Goal: Transaction & Acquisition: Download file/media

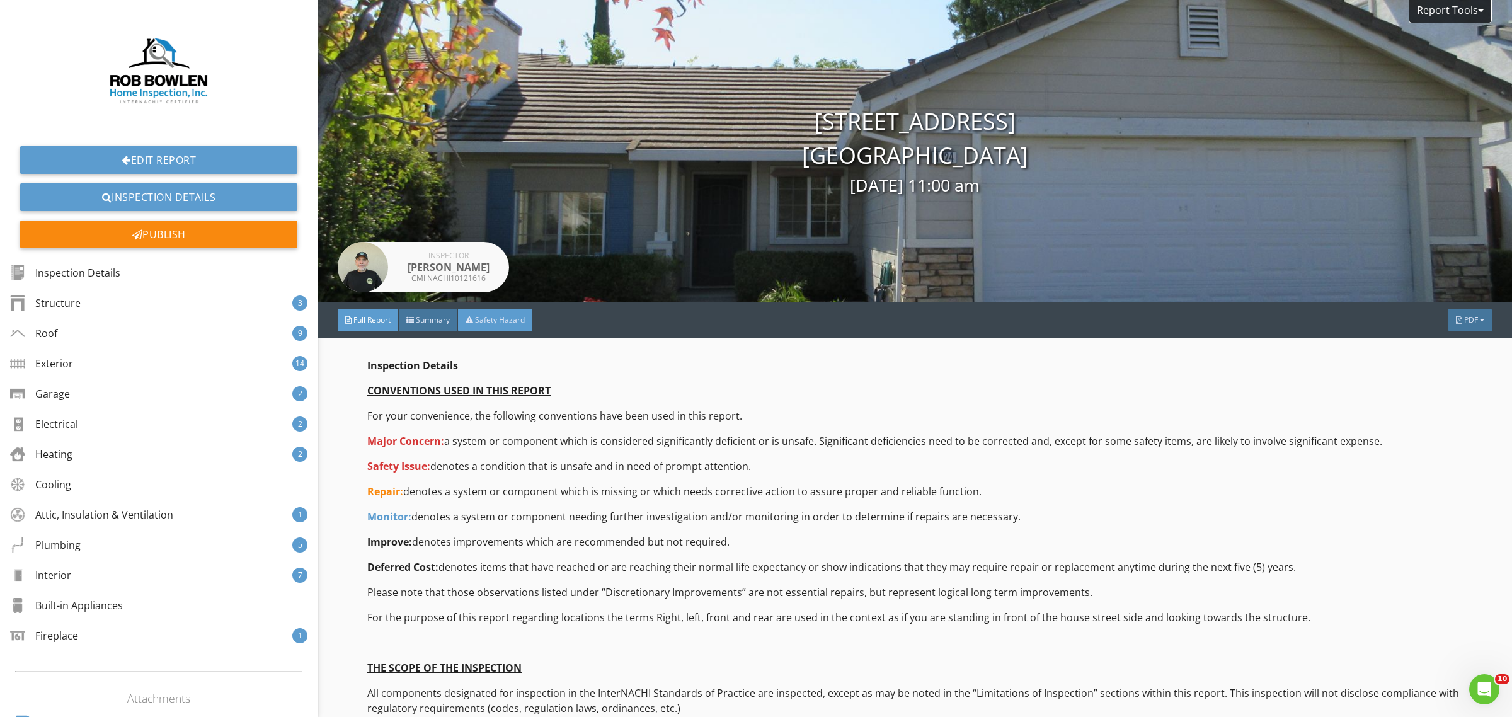
click at [495, 316] on span "Safety Hazard" at bounding box center [500, 319] width 50 height 11
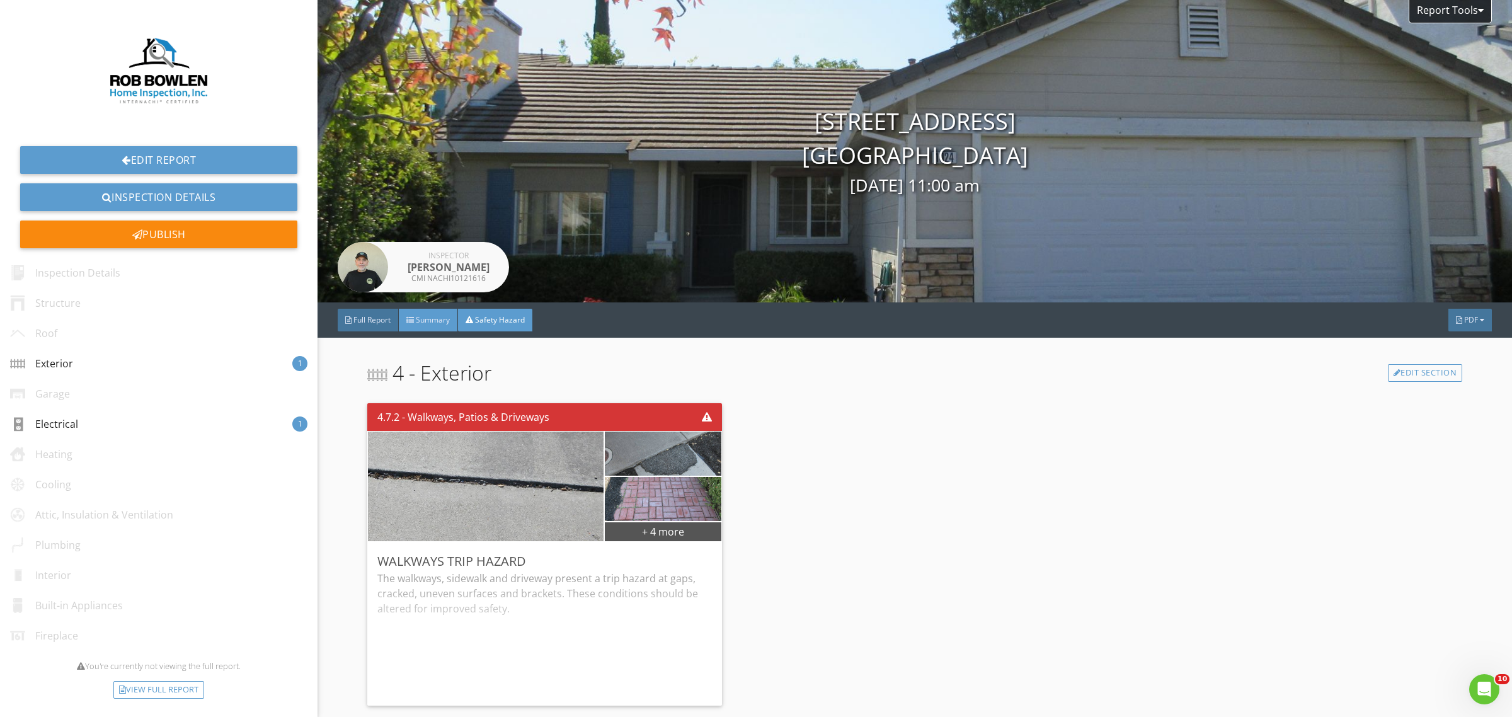
click at [420, 319] on span "Summary" at bounding box center [433, 319] width 34 height 11
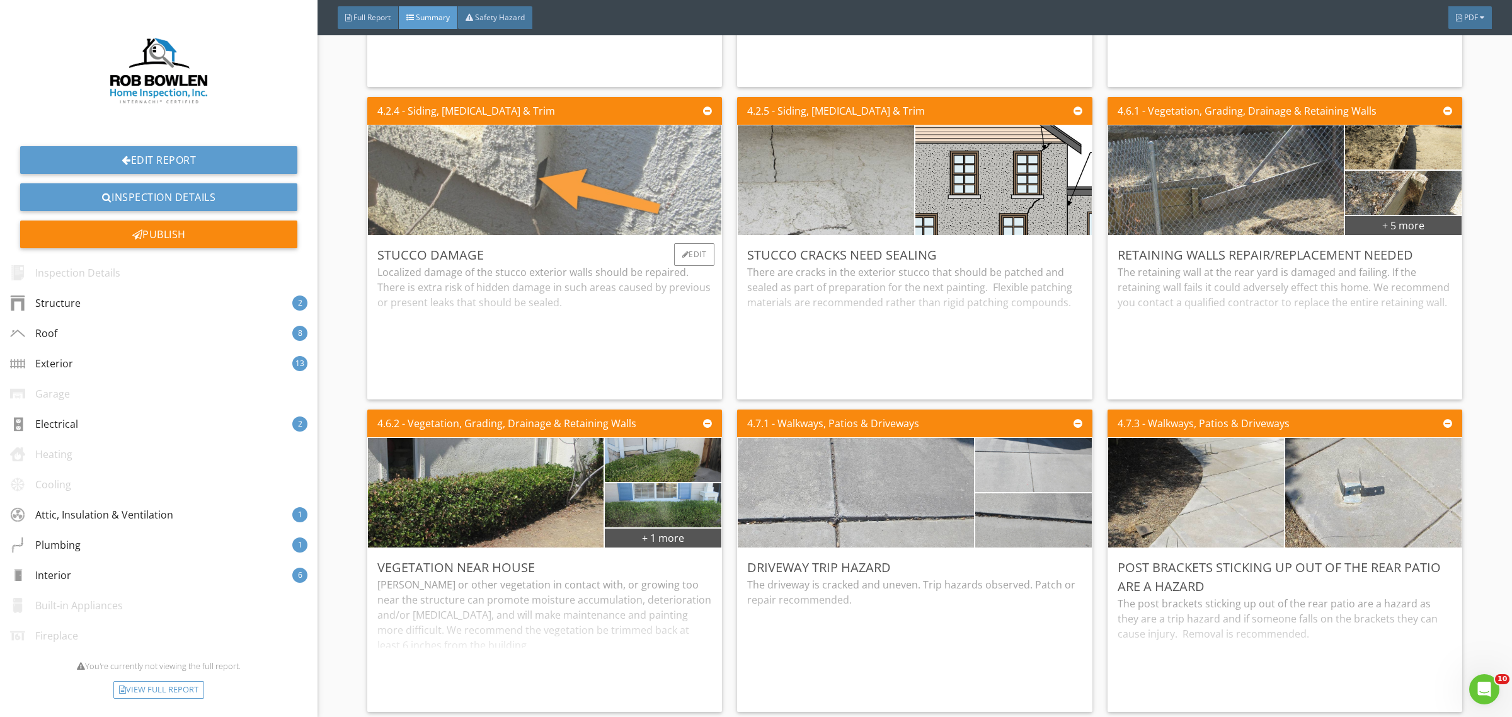
scroll to position [1953, 0]
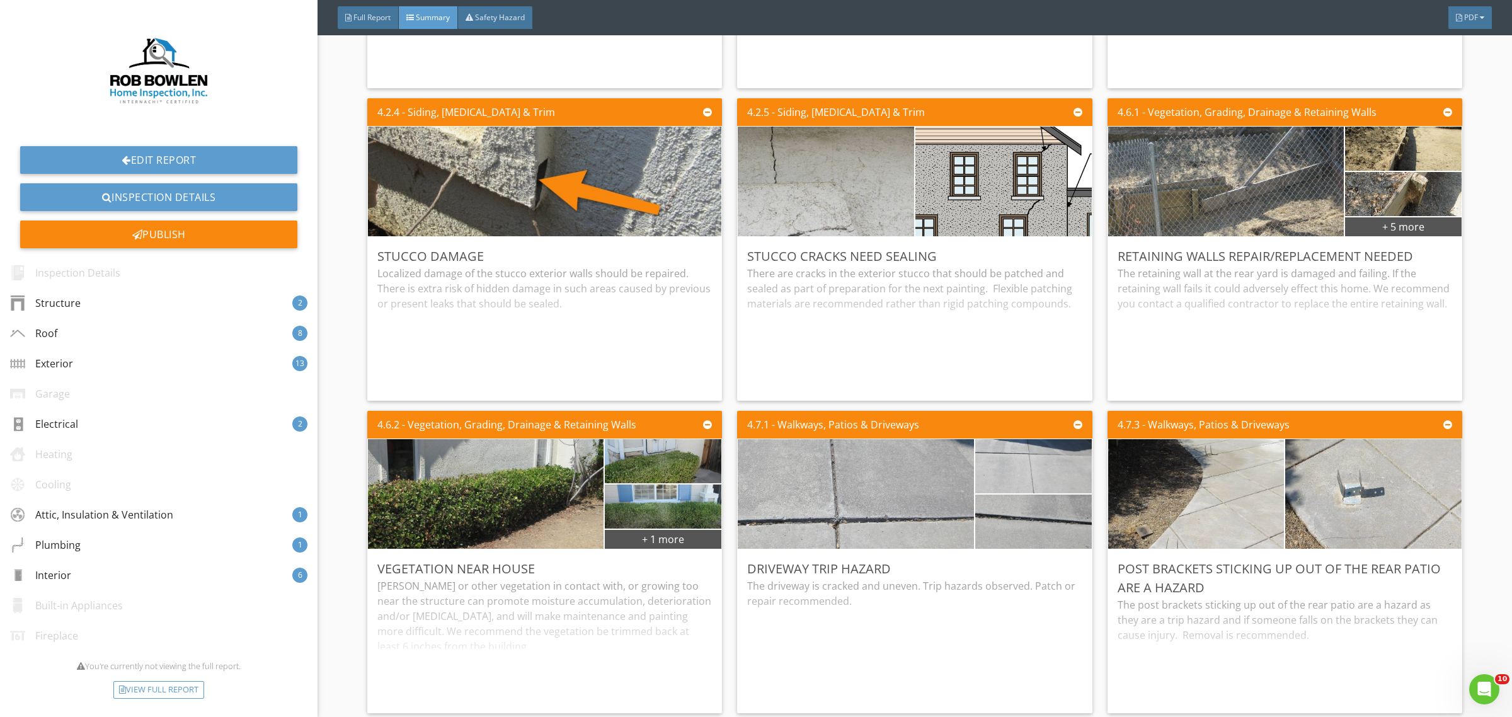
drag, startPoint x: 367, startPoint y: 22, endPoint x: 381, endPoint y: 35, distance: 18.7
click at [367, 22] on span "Full Report" at bounding box center [371, 17] width 37 height 11
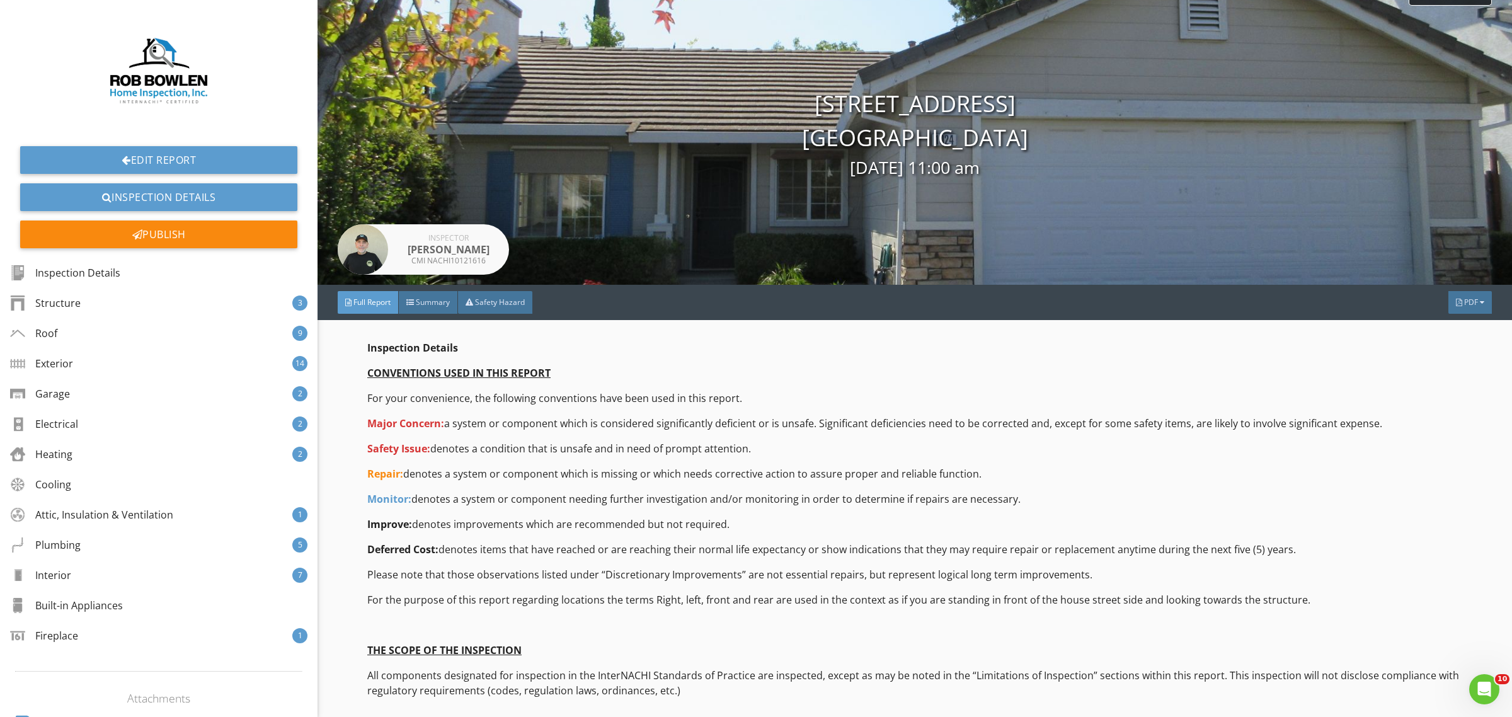
scroll to position [0, 0]
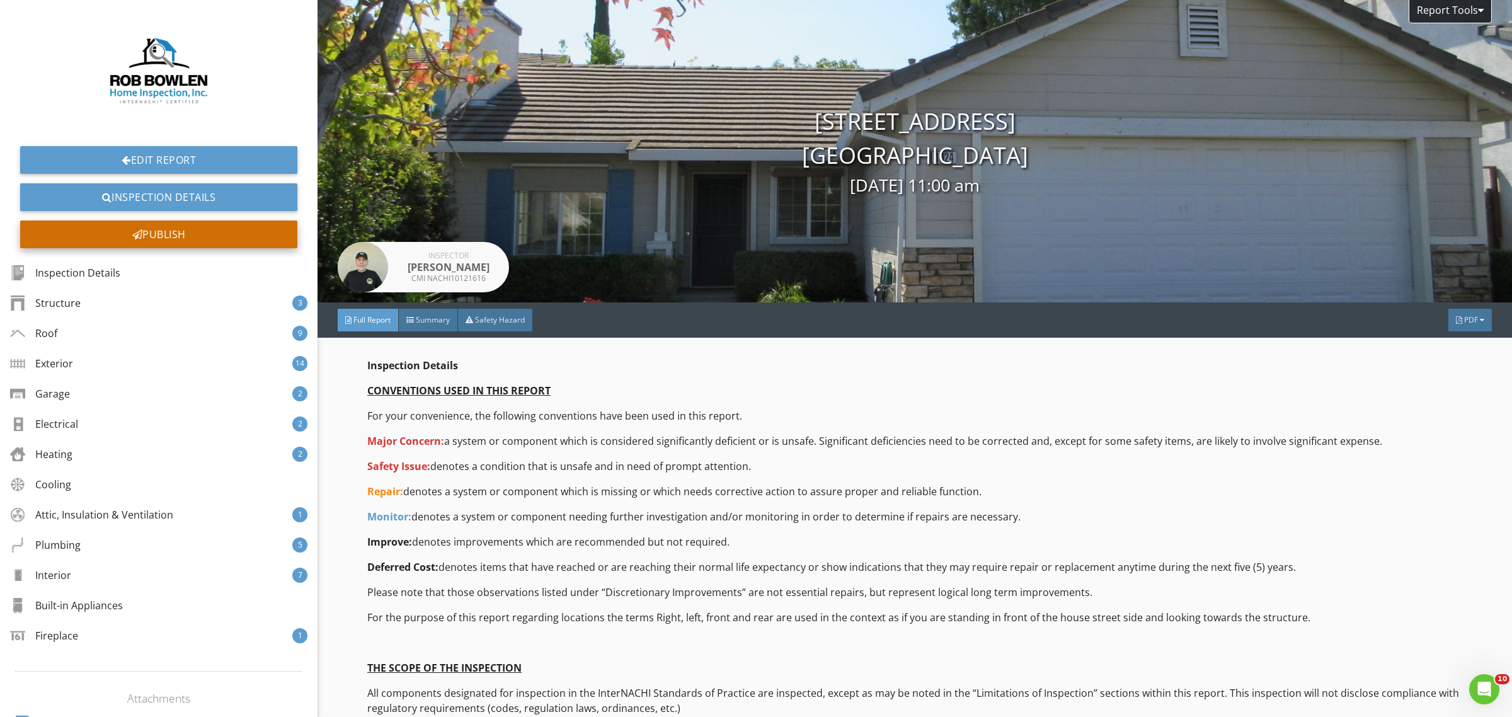
click at [156, 238] on div "Publish" at bounding box center [158, 235] width 277 height 28
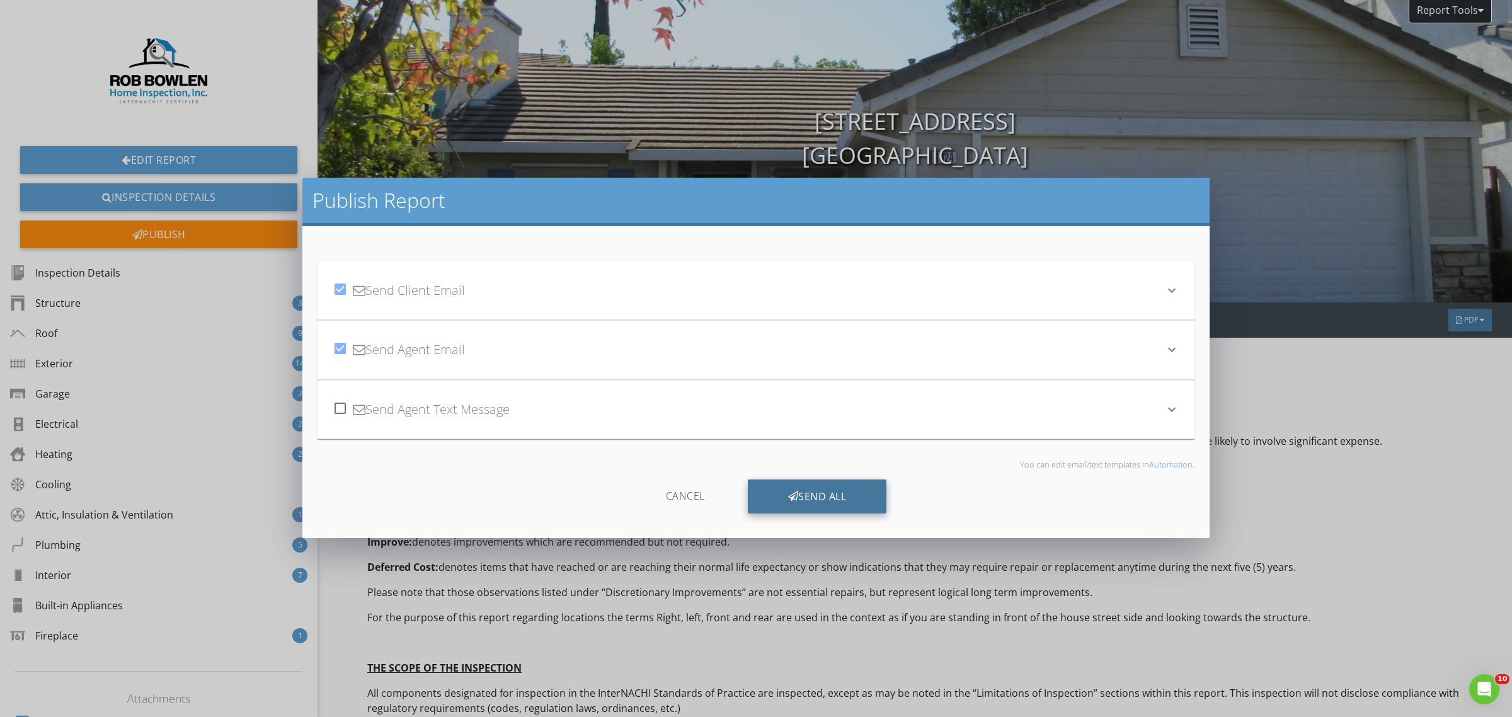
click at [754, 498] on div "Send All" at bounding box center [817, 497] width 139 height 34
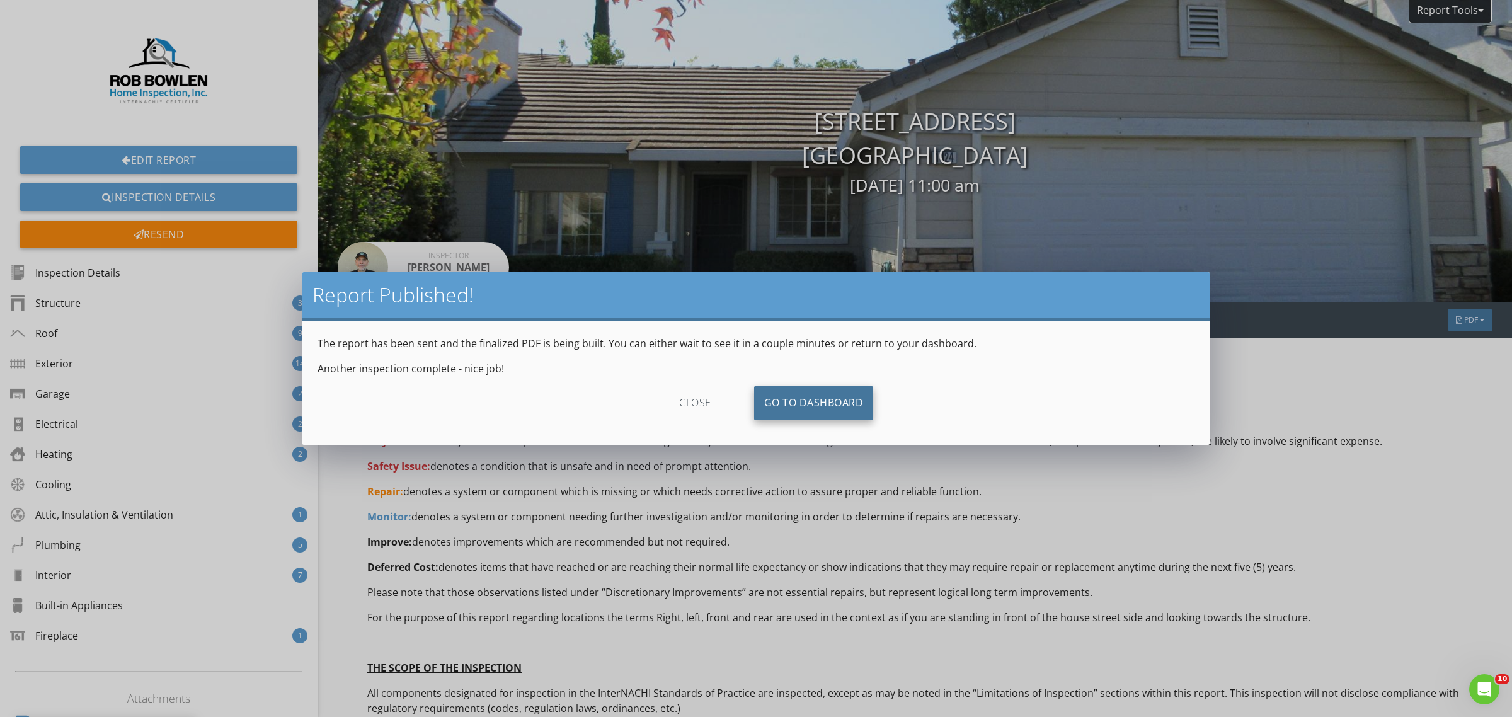
click at [754, 405] on link "Go To Dashboard" at bounding box center [814, 403] width 120 height 34
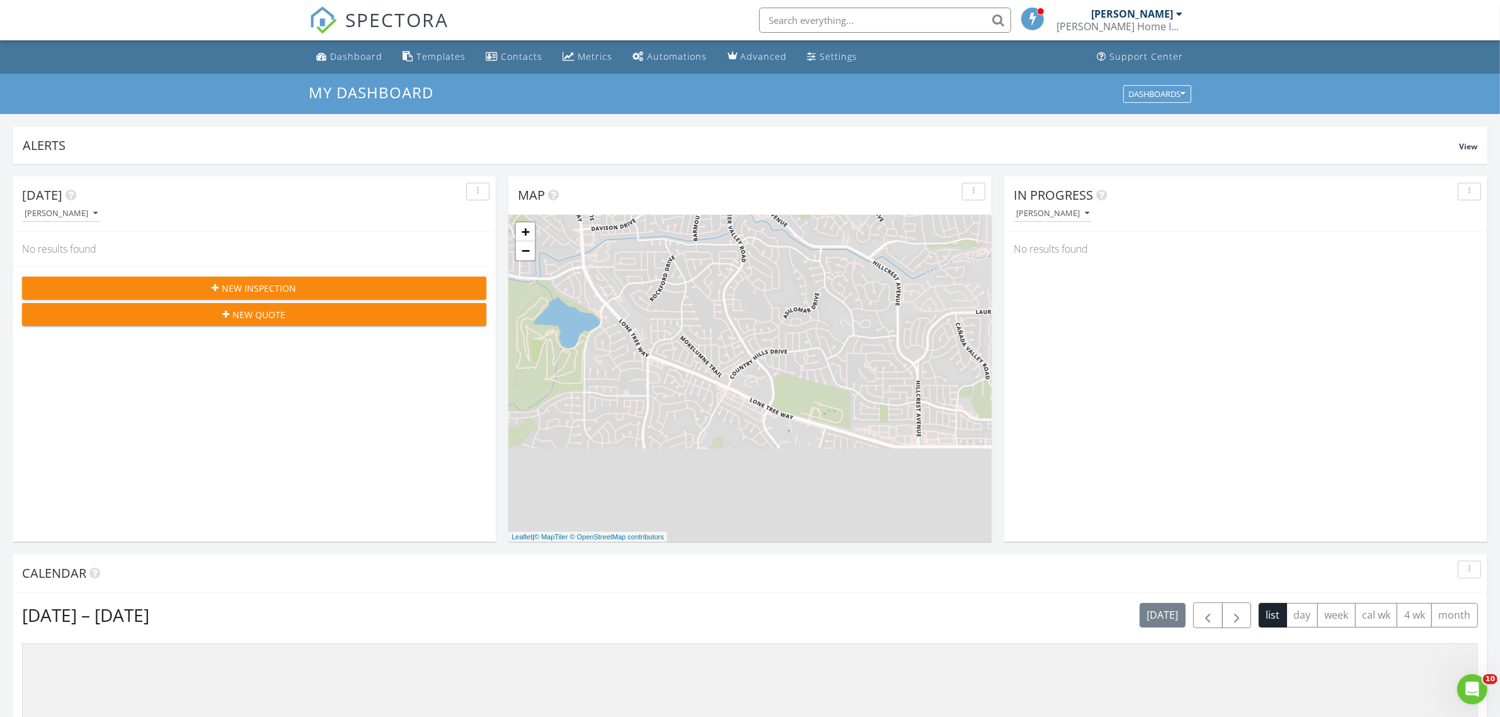
click at [1147, 23] on div "[PERSON_NAME] Home Inspection Inc." at bounding box center [1120, 26] width 126 height 13
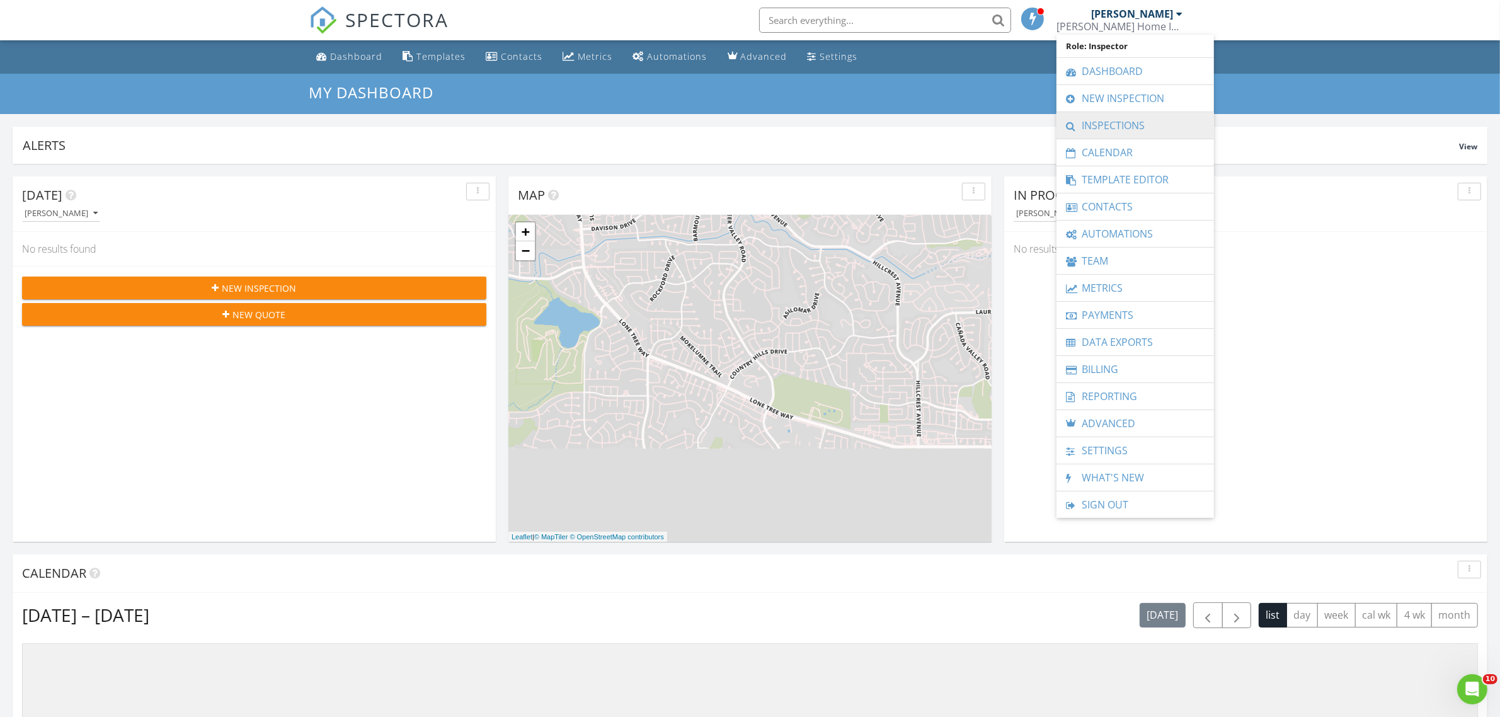
click at [1101, 125] on link "Inspections" at bounding box center [1135, 125] width 145 height 26
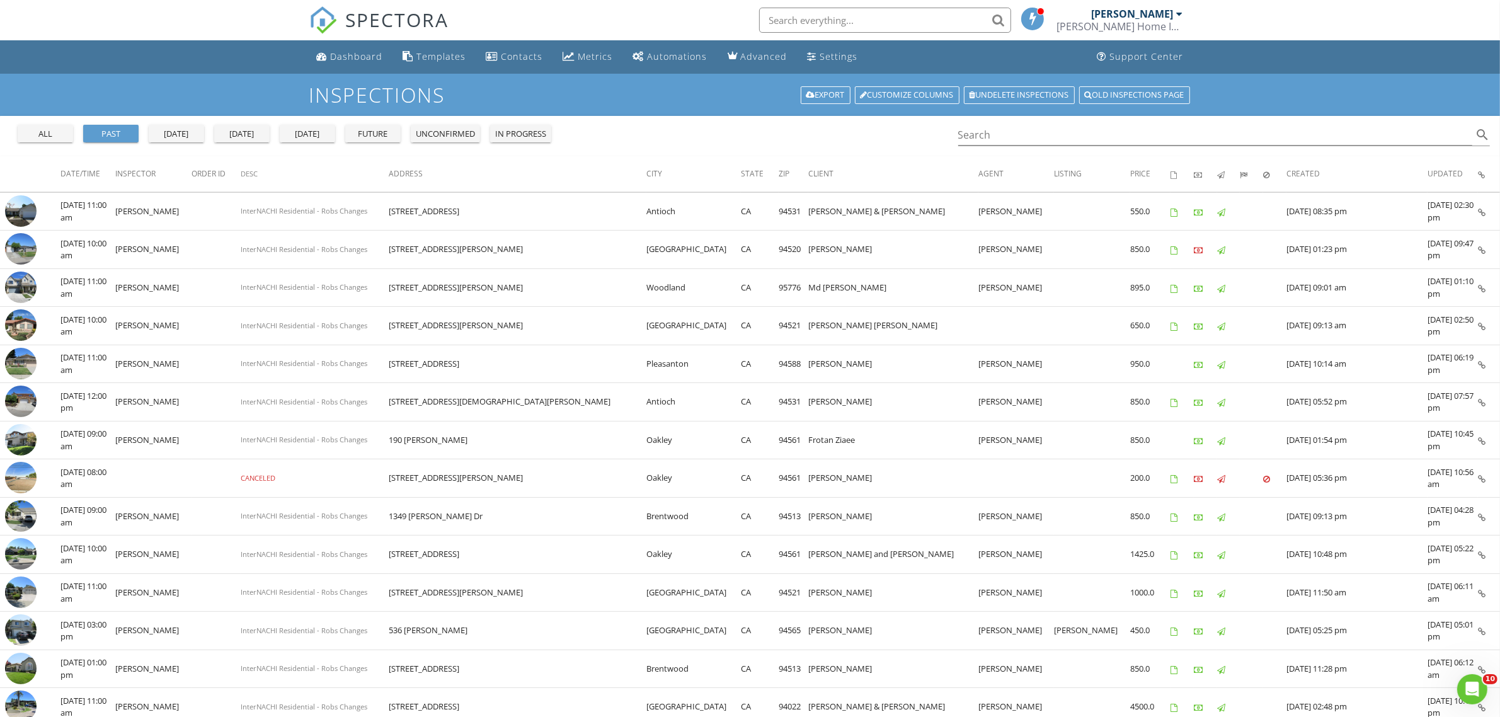
click at [101, 136] on div "past" at bounding box center [110, 134] width 45 height 13
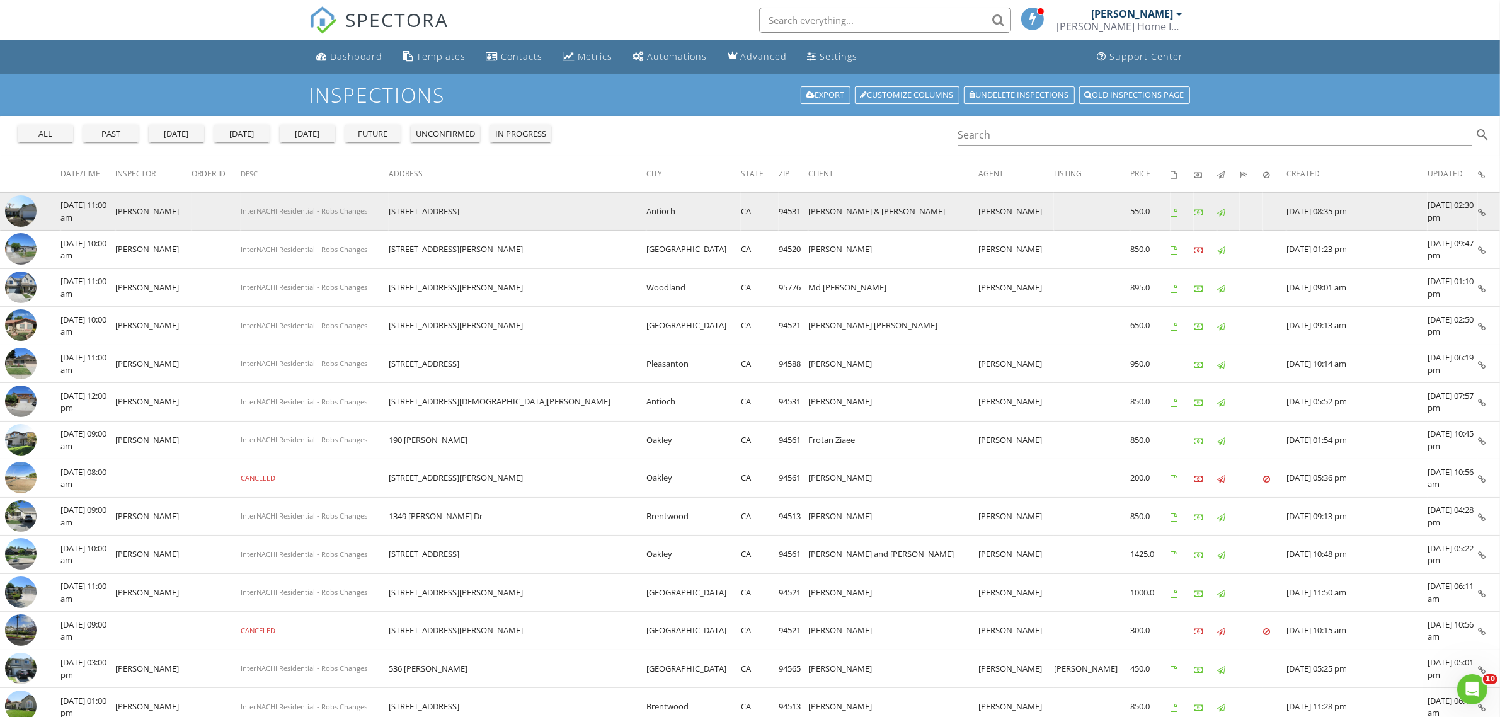
click at [19, 212] on img at bounding box center [21, 211] width 32 height 32
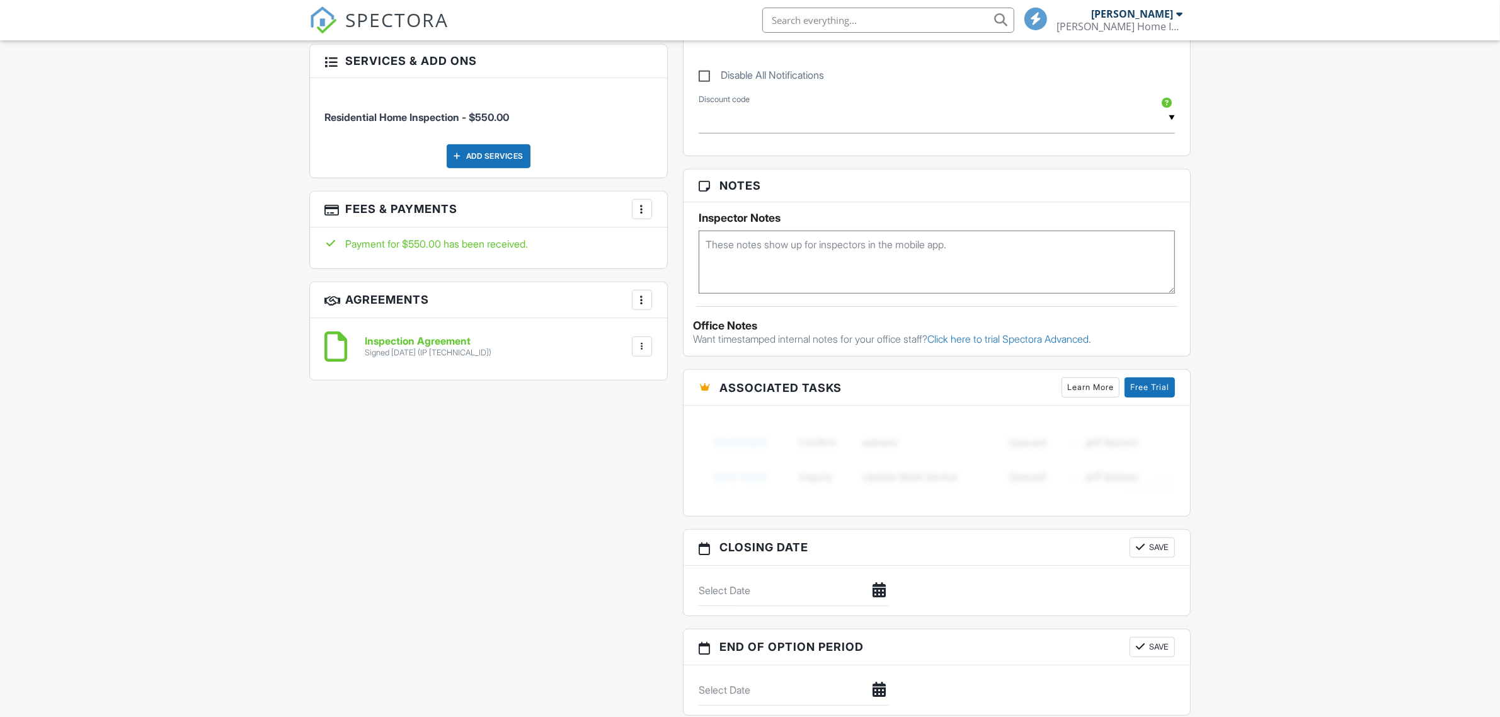
click at [640, 347] on div at bounding box center [642, 346] width 13 height 13
click at [621, 439] on li "Download" at bounding box center [609, 444] width 72 height 32
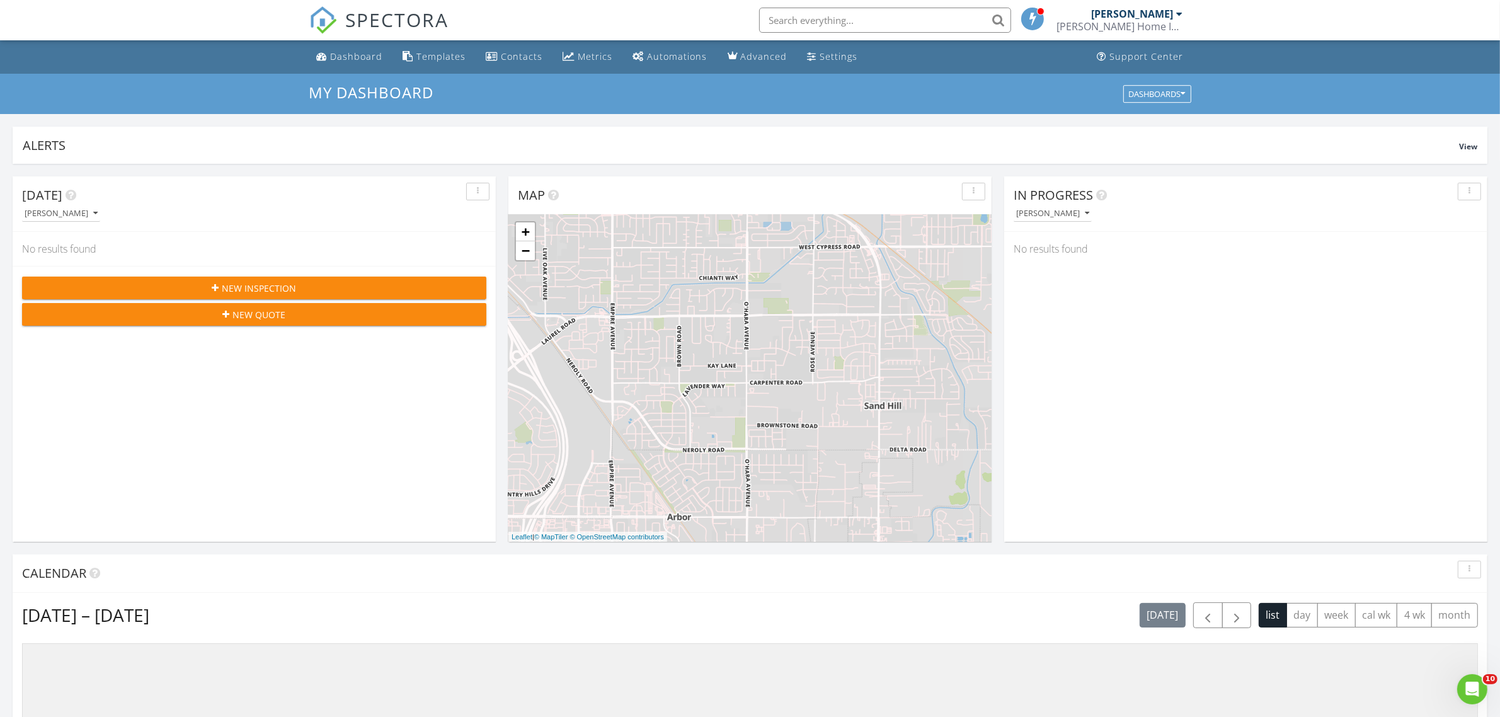
click at [779, 16] on div "[PERSON_NAME]" at bounding box center [1133, 14] width 82 height 13
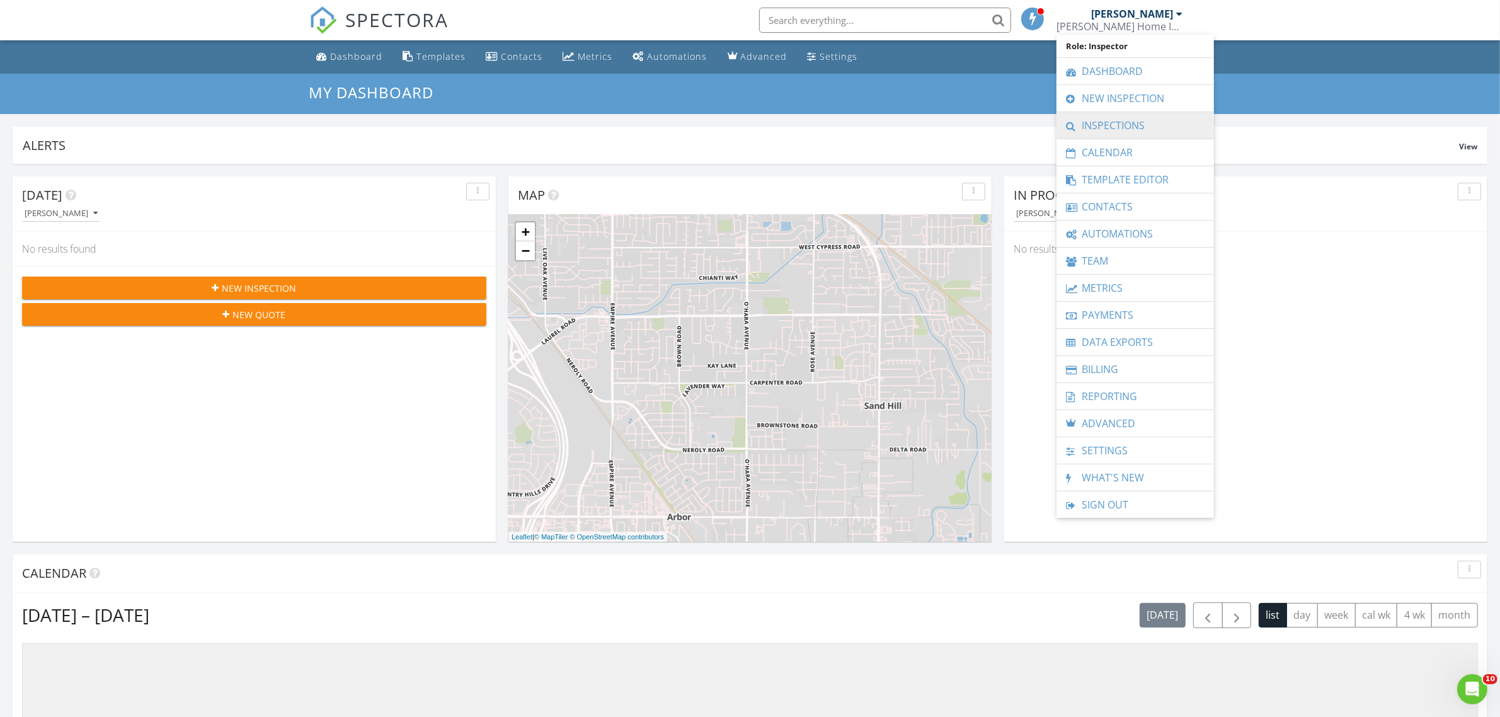
click at [779, 120] on link "Inspections" at bounding box center [1135, 125] width 145 height 26
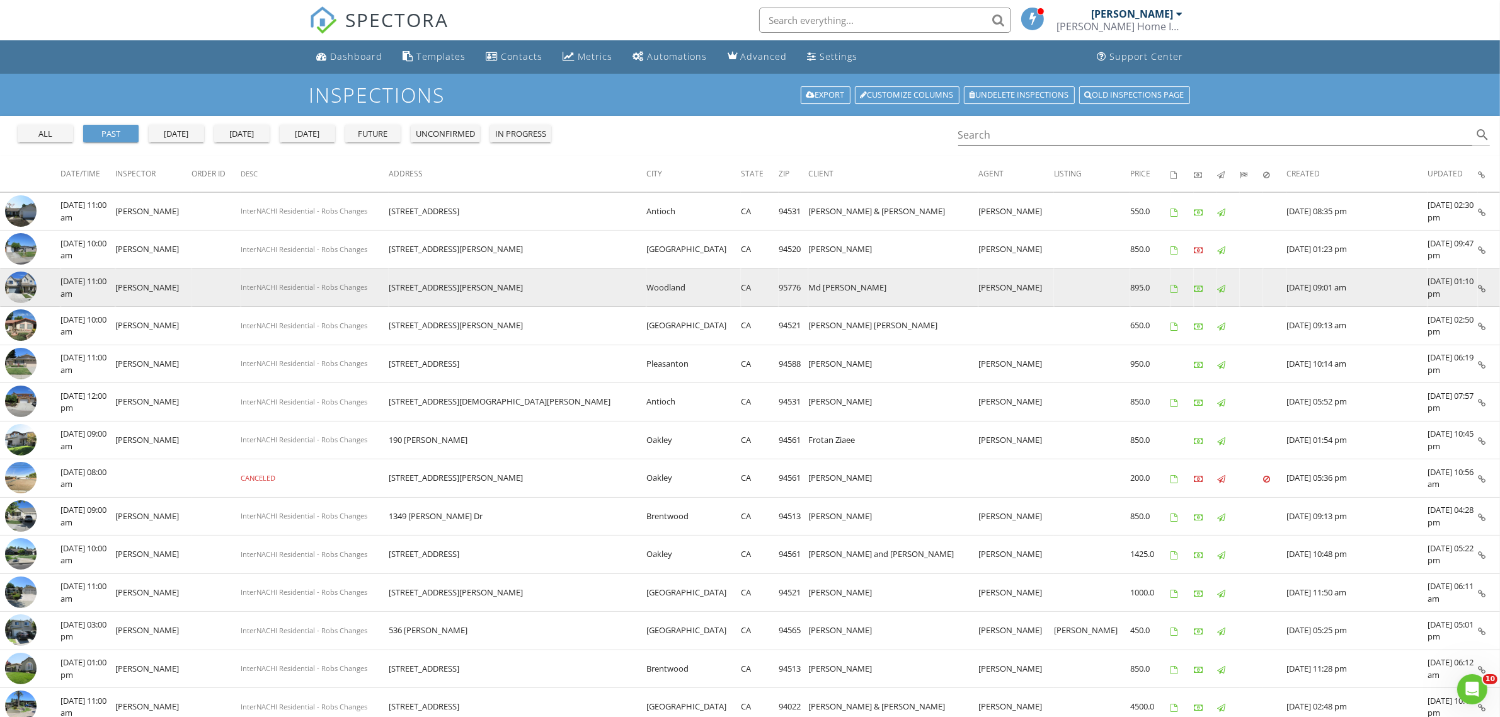
click at [10, 285] on img at bounding box center [21, 288] width 32 height 32
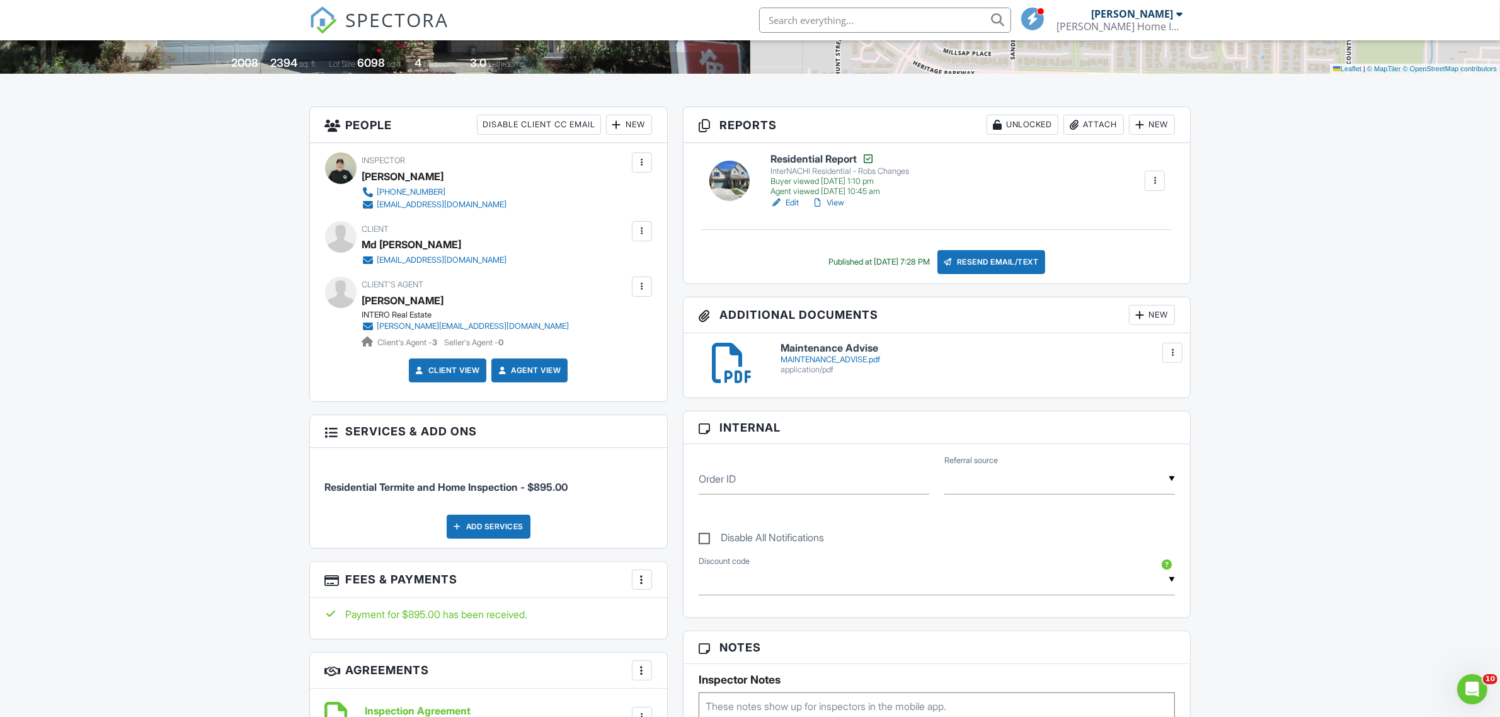
scroll to position [236, 0]
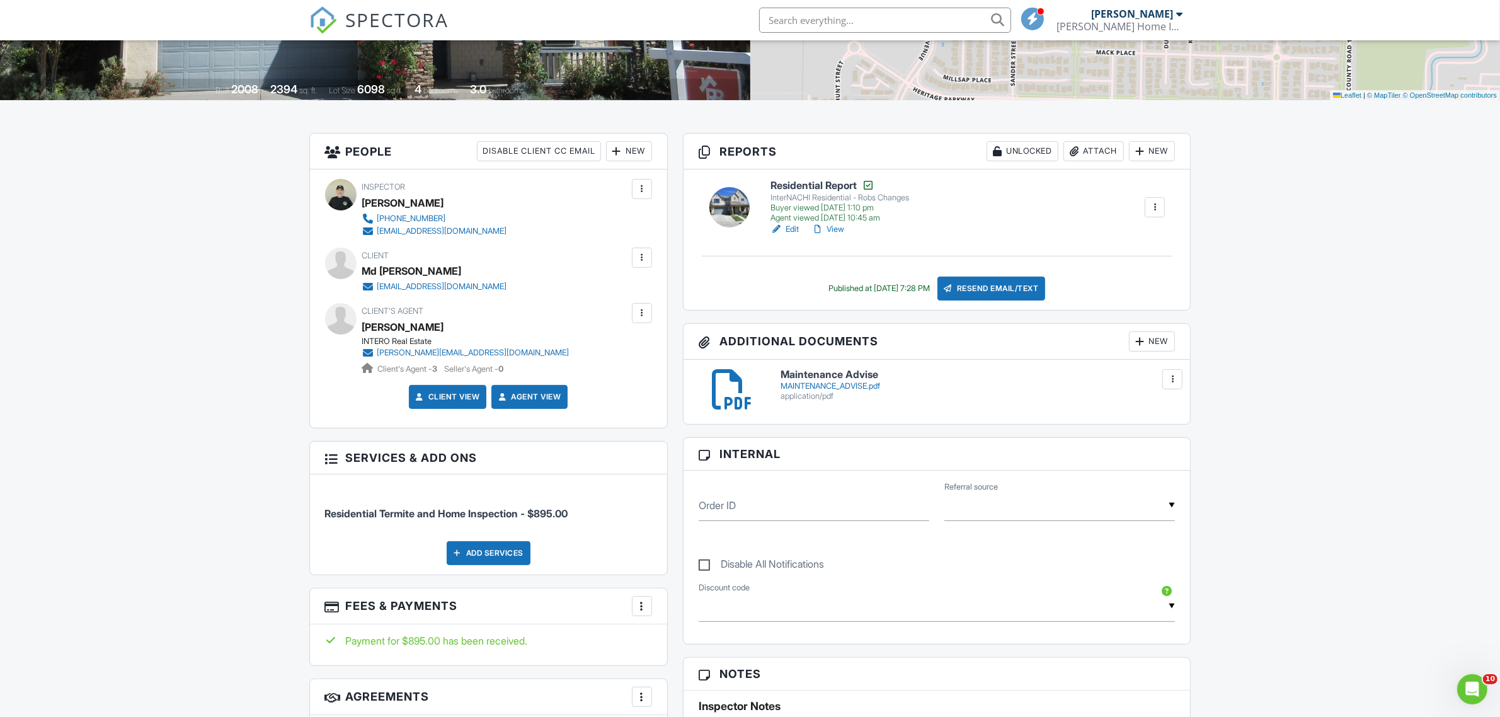
click at [836, 227] on link "View" at bounding box center [828, 229] width 33 height 13
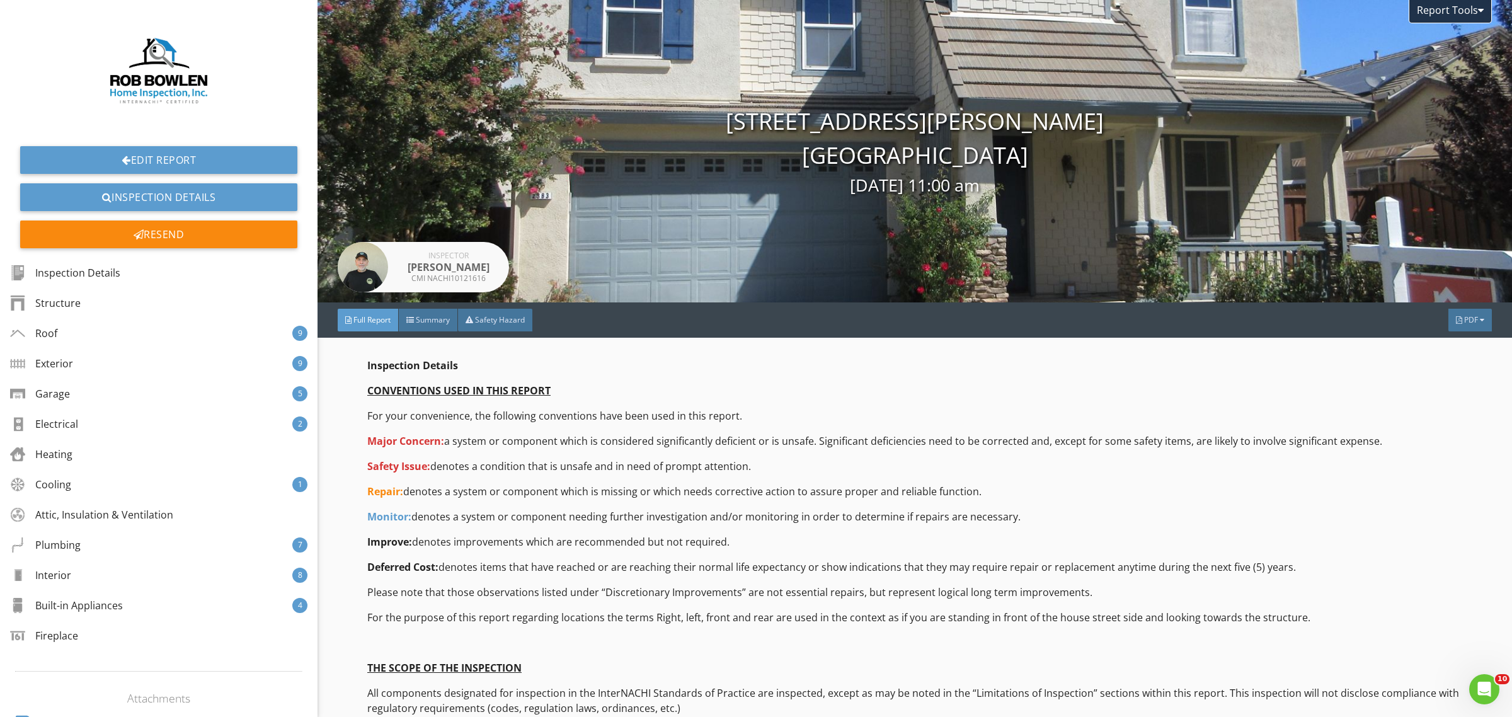
click at [378, 326] on div "Full Report" at bounding box center [368, 320] width 61 height 23
click at [1464, 320] on span "PDF" at bounding box center [1471, 319] width 14 height 11
click at [1454, 361] on link "Full Report" at bounding box center [1454, 370] width 101 height 30
